Goal: Find specific fact: Find contact information

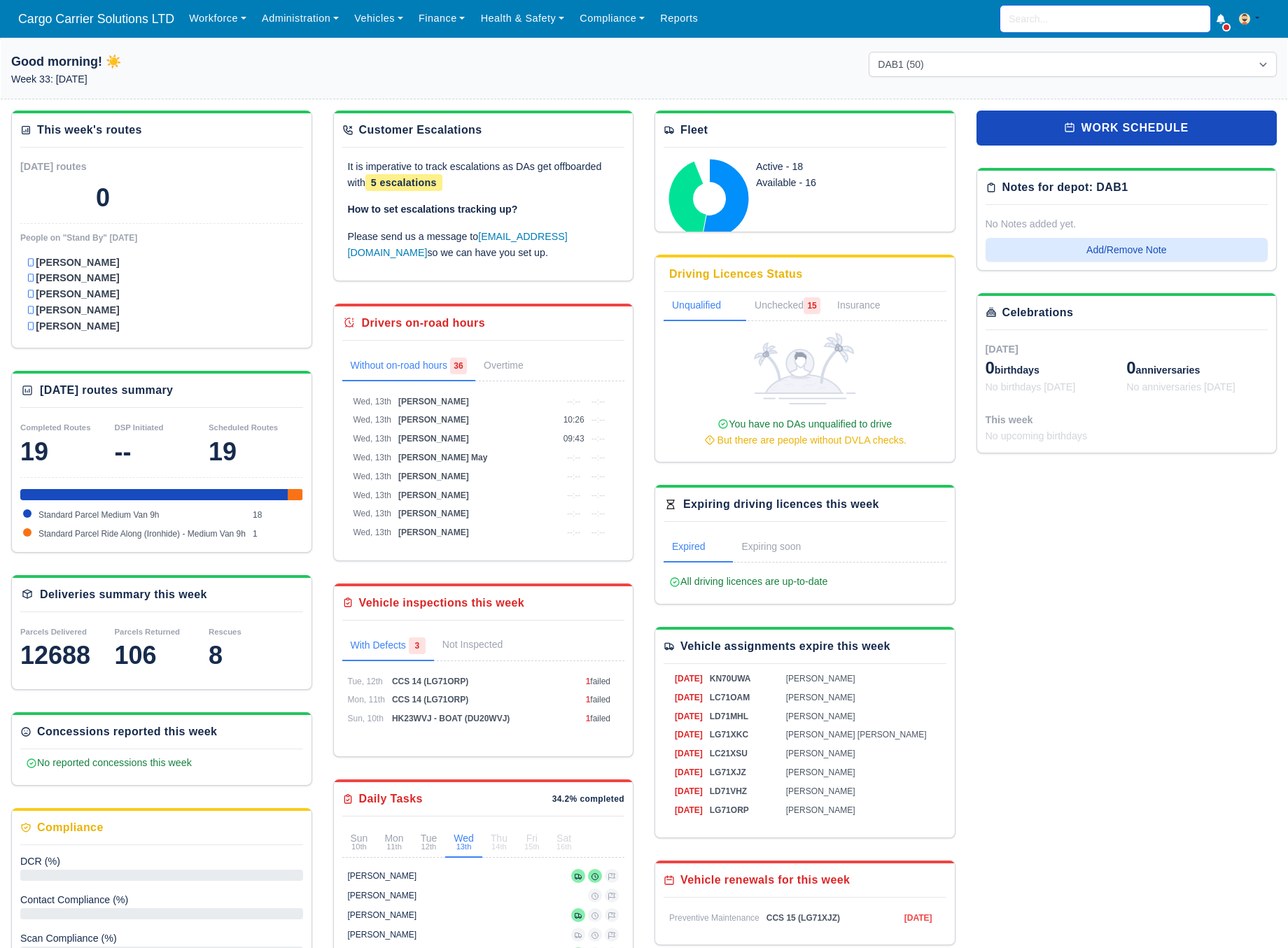
click at [1047, 16] on input "search" at bounding box center [1105, 18] width 210 height 27
type input "sime"
click at [86, 10] on span "Cargo Carrier Solutions LTD" at bounding box center [96, 19] width 170 height 28
click at [212, 17] on link "Workforce" at bounding box center [218, 19] width 73 height 28
click at [214, 40] on link "Manpower" at bounding box center [244, 49] width 113 height 29
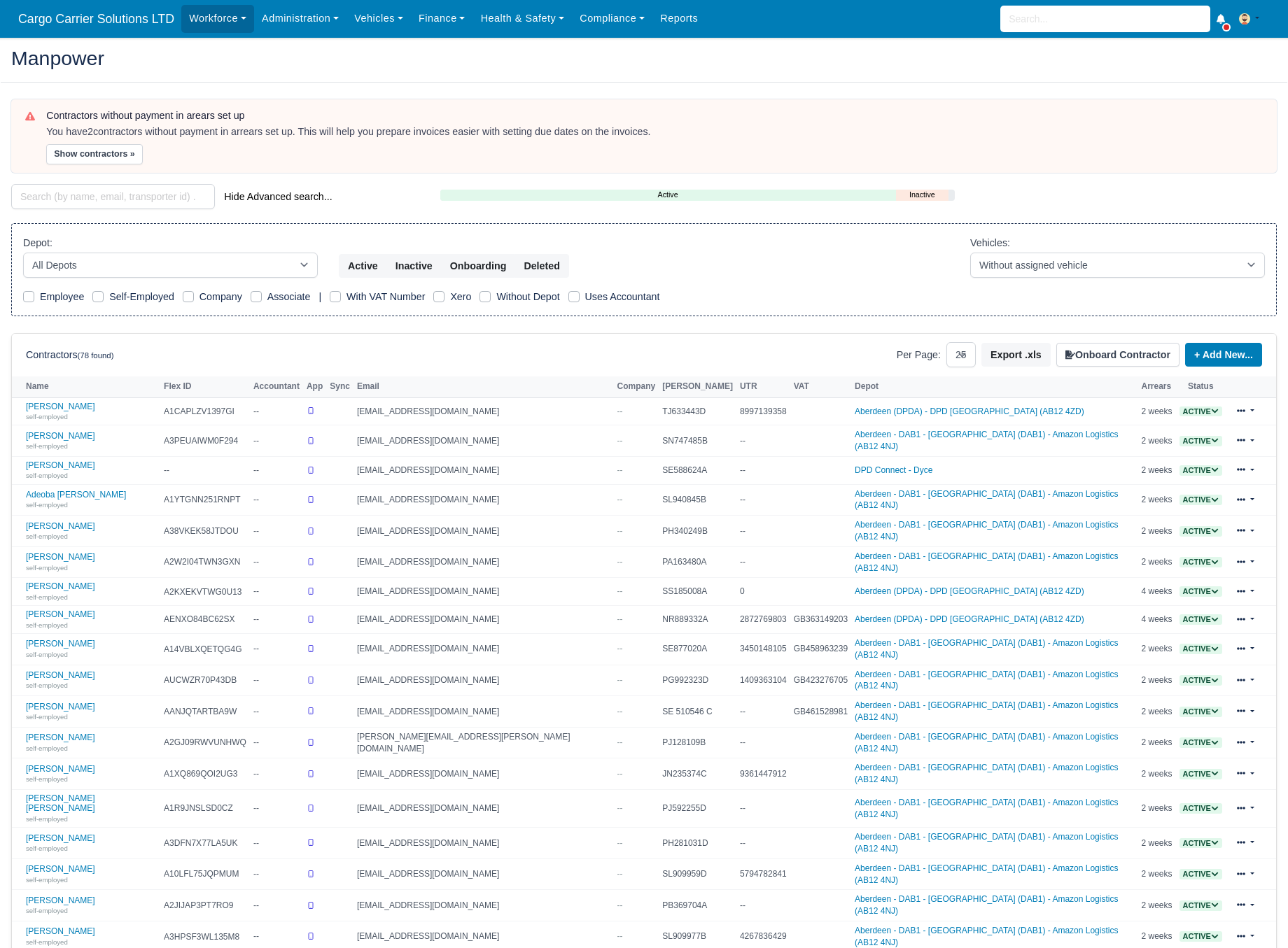
select select "25"
click at [86, 200] on input "search" at bounding box center [113, 196] width 204 height 25
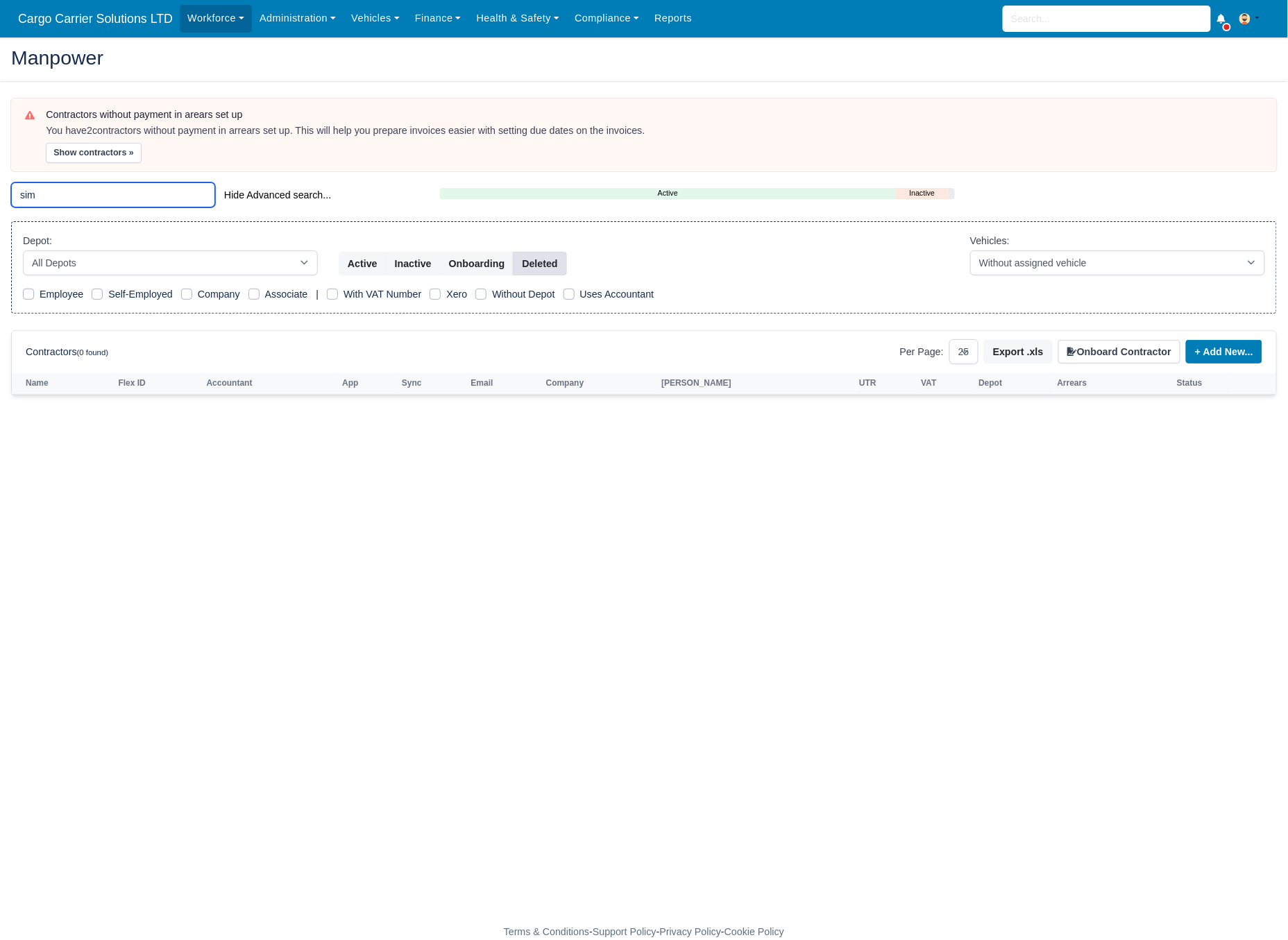
type input "sim"
click at [544, 260] on button "Deleted" at bounding box center [539, 264] width 53 height 24
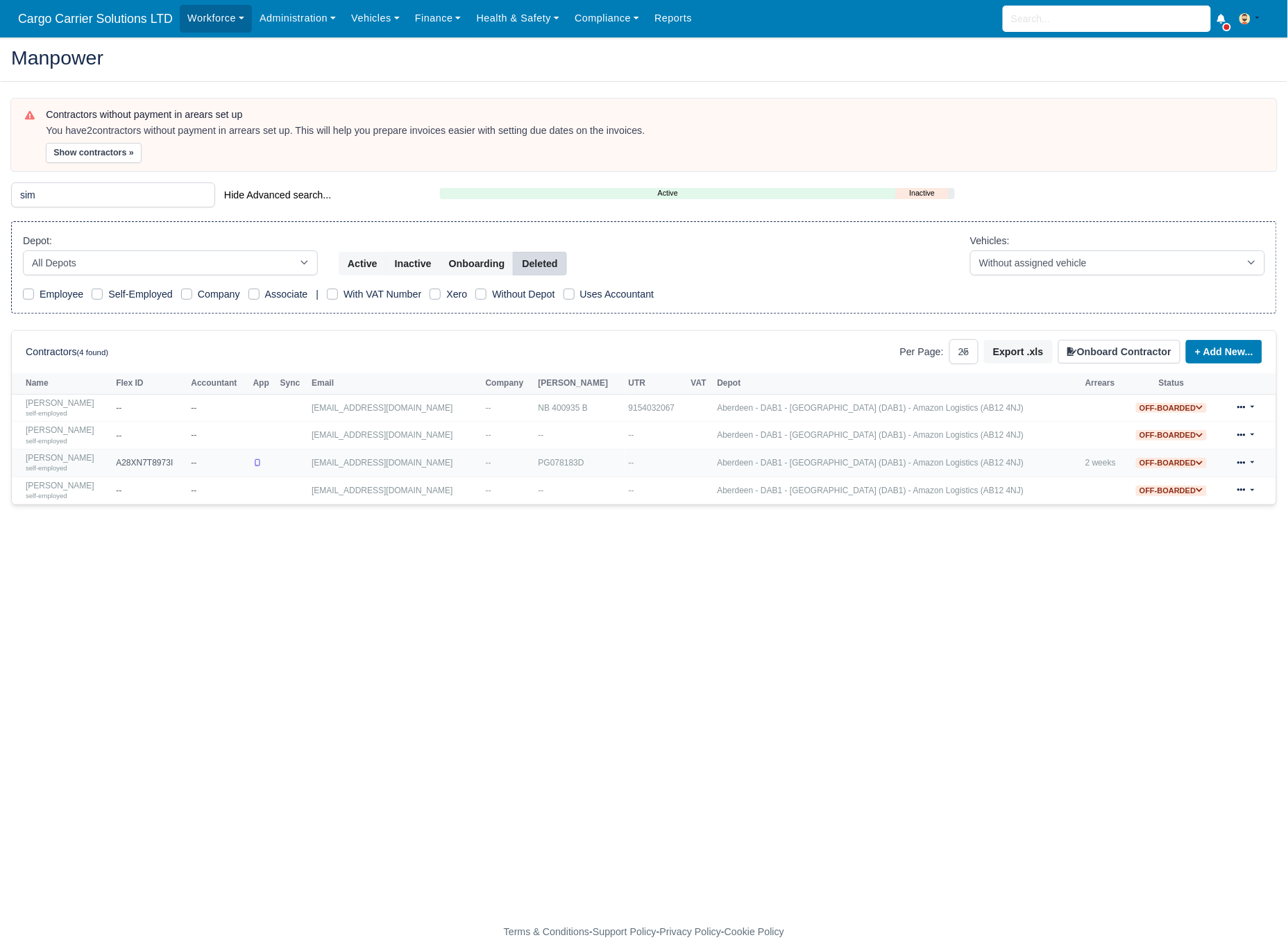
click at [372, 465] on td "[EMAIL_ADDRESS][DOMAIN_NAME]" at bounding box center [394, 464] width 174 height 27
copy tr "[EMAIL_ADDRESS][DOMAIN_NAME]"
